Goal: Task Accomplishment & Management: Manage account settings

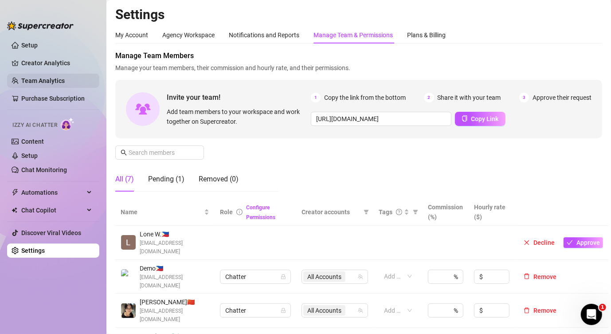
click at [35, 84] on link "Team Analytics" at bounding box center [42, 80] width 43 height 7
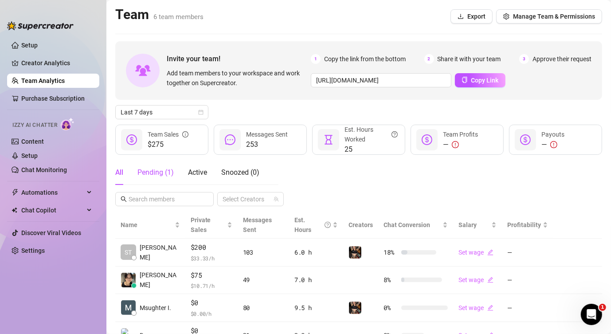
click at [158, 172] on div "Pending ( 1 )" at bounding box center [155, 172] width 36 height 11
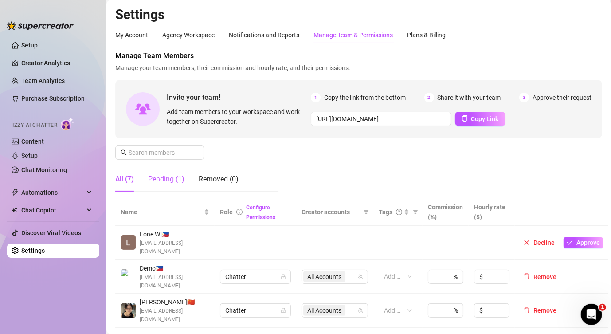
click at [176, 179] on div "Pending (1)" at bounding box center [166, 179] width 36 height 11
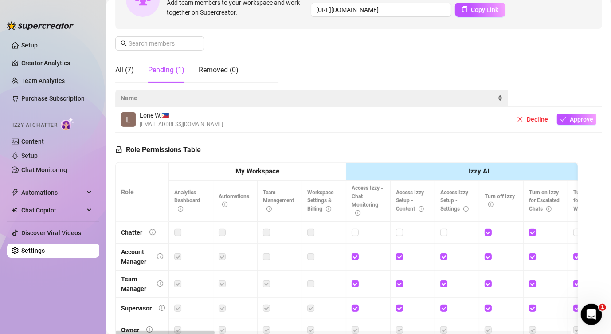
scroll to position [109, 0]
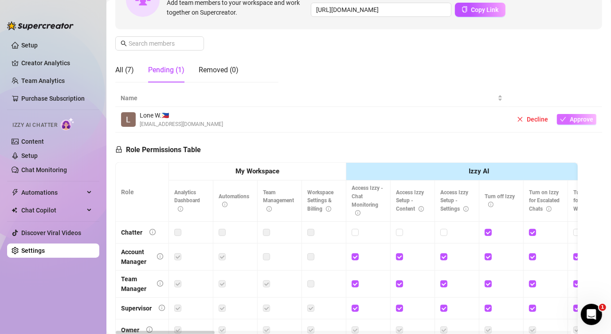
click at [570, 118] on span "Approve" at bounding box center [581, 119] width 23 height 7
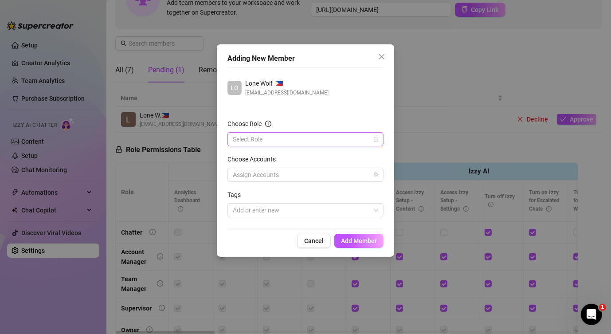
click at [316, 134] on input "Choose Role" at bounding box center [301, 139] width 137 height 13
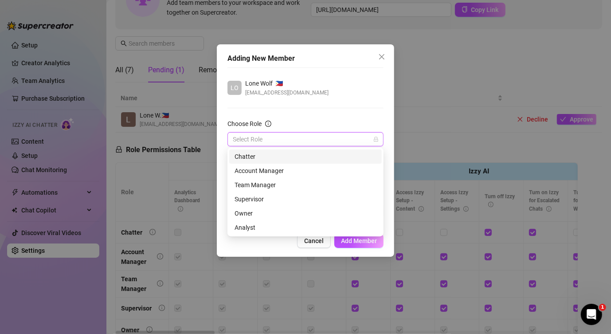
click at [283, 156] on div "Chatter" at bounding box center [306, 157] width 142 height 10
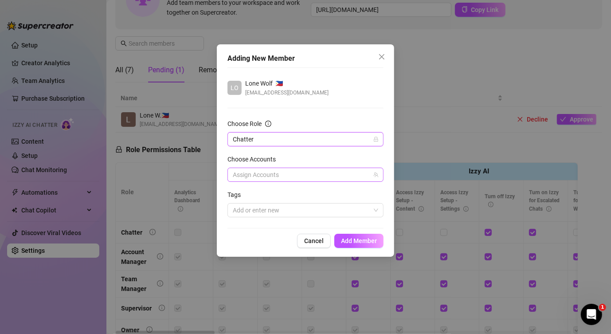
click at [279, 168] on div at bounding box center [300, 174] width 143 height 12
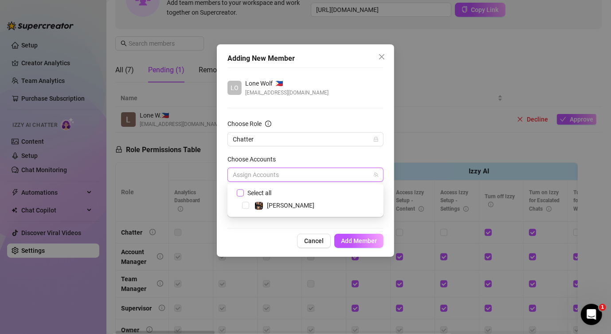
click at [262, 190] on span "Select all" at bounding box center [259, 193] width 31 height 10
click at [243, 190] on input "Select all" at bounding box center [240, 192] width 6 height 6
checkbox input "true"
click at [285, 154] on div "Choose Accounts" at bounding box center [305, 160] width 156 height 13
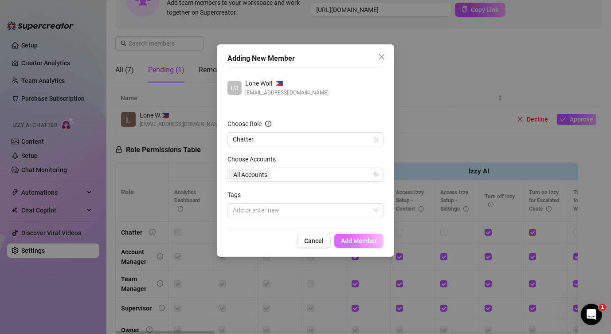
click at [348, 239] on span "Add Member" at bounding box center [359, 240] width 36 height 7
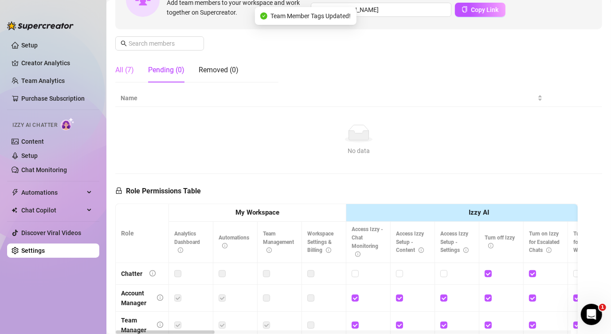
click at [128, 75] on div "All (7)" at bounding box center [124, 70] width 19 height 25
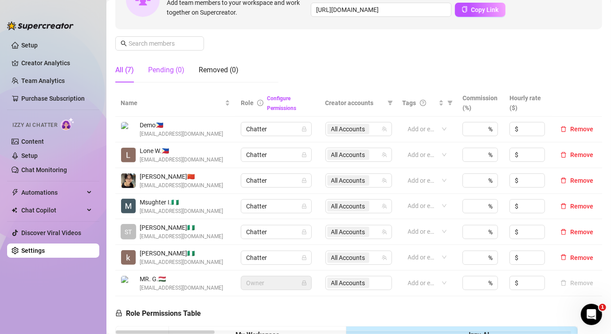
click at [156, 73] on div "Pending (0)" at bounding box center [166, 70] width 36 height 11
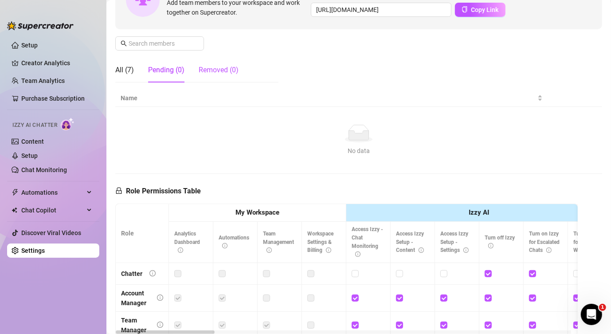
click at [207, 72] on div "Removed (0)" at bounding box center [219, 70] width 40 height 11
click at [166, 77] on div "Pending (0)" at bounding box center [166, 70] width 36 height 25
